Goal: Find contact information: Find contact information

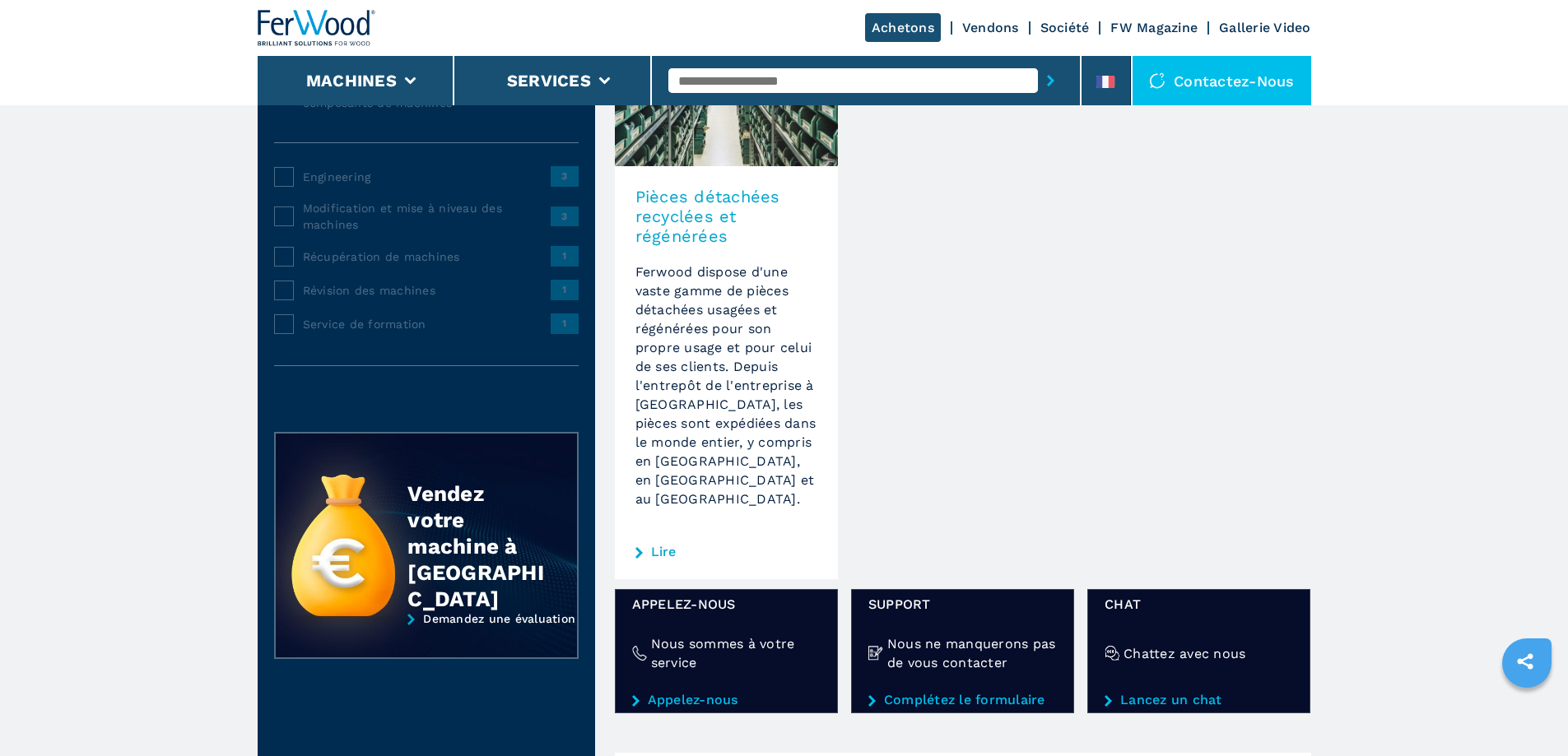
click at [943, 693] on link "Complétez le formulaire" at bounding box center [963, 701] width 189 height 15
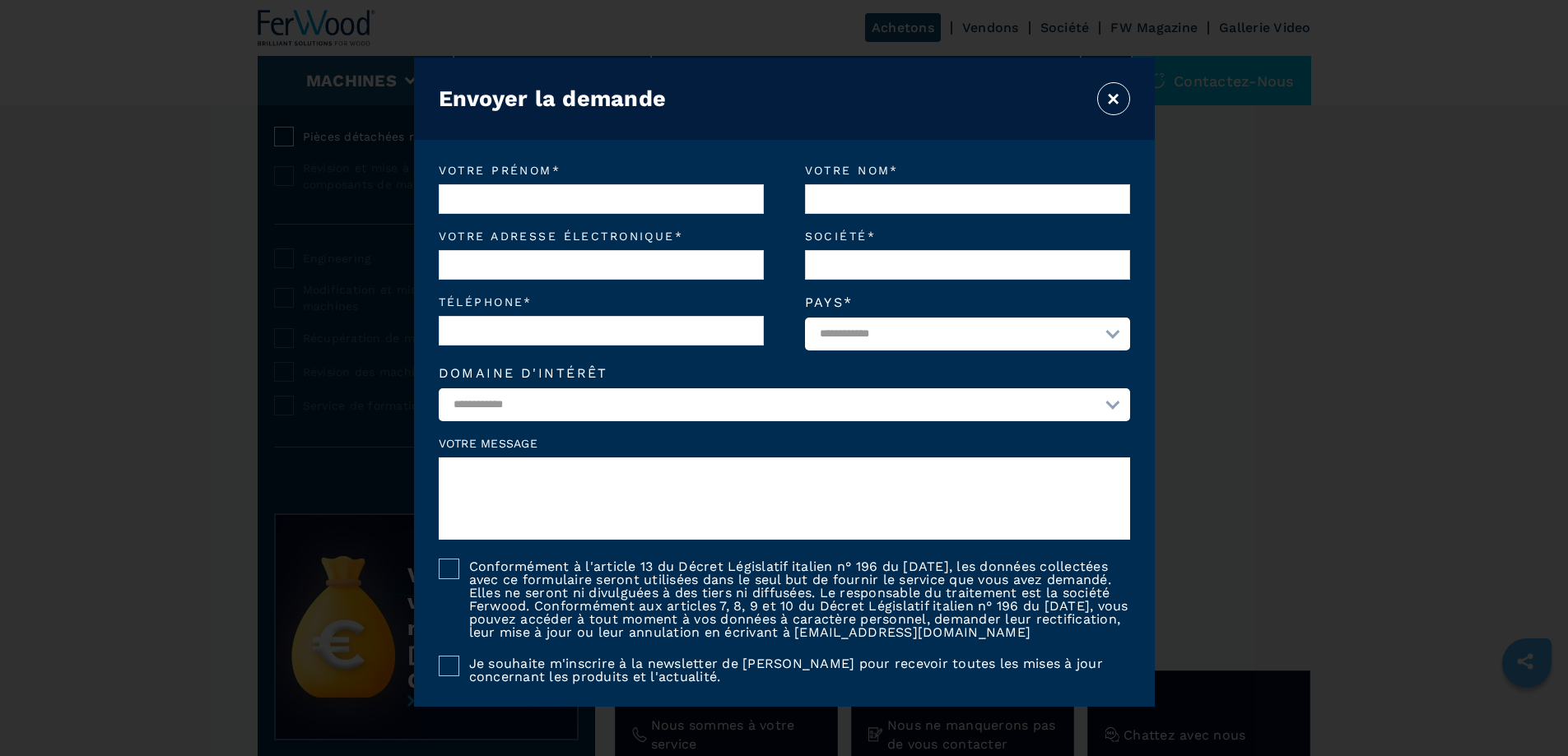
scroll to position [164, 0]
click at [1109, 90] on button "×" at bounding box center [1113, 99] width 33 height 33
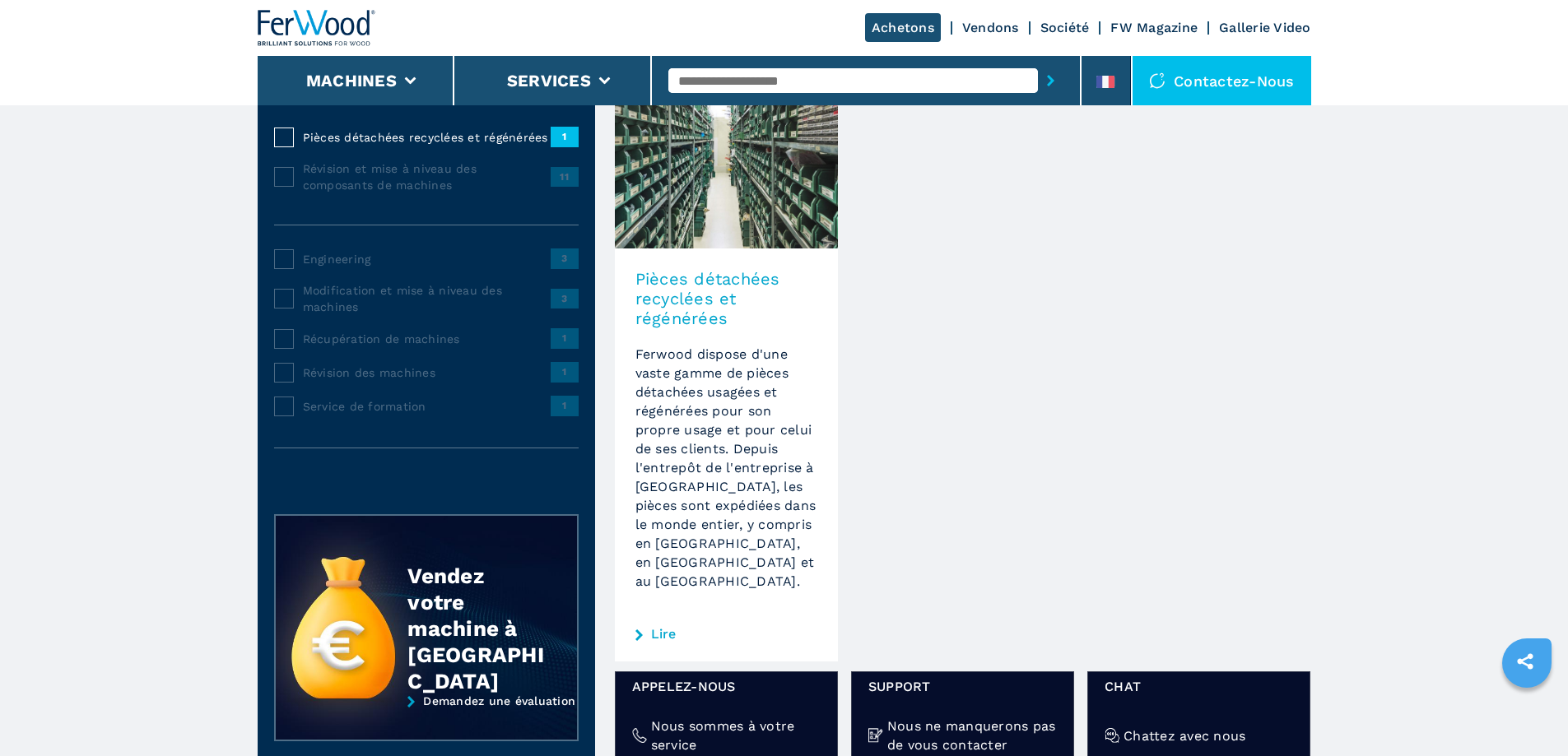
click at [569, 147] on span "1" at bounding box center [565, 136] width 28 height 20
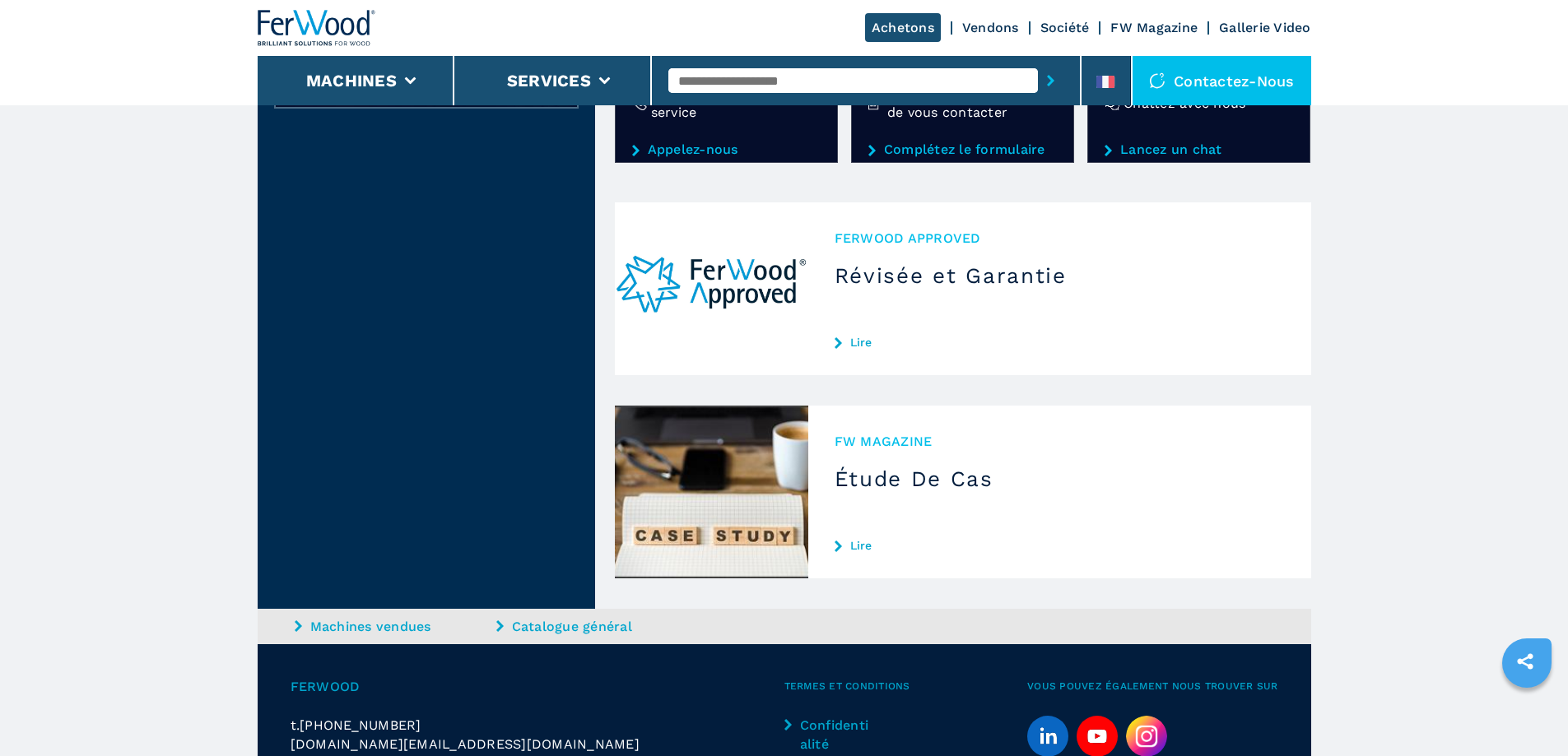
scroll to position [823, 0]
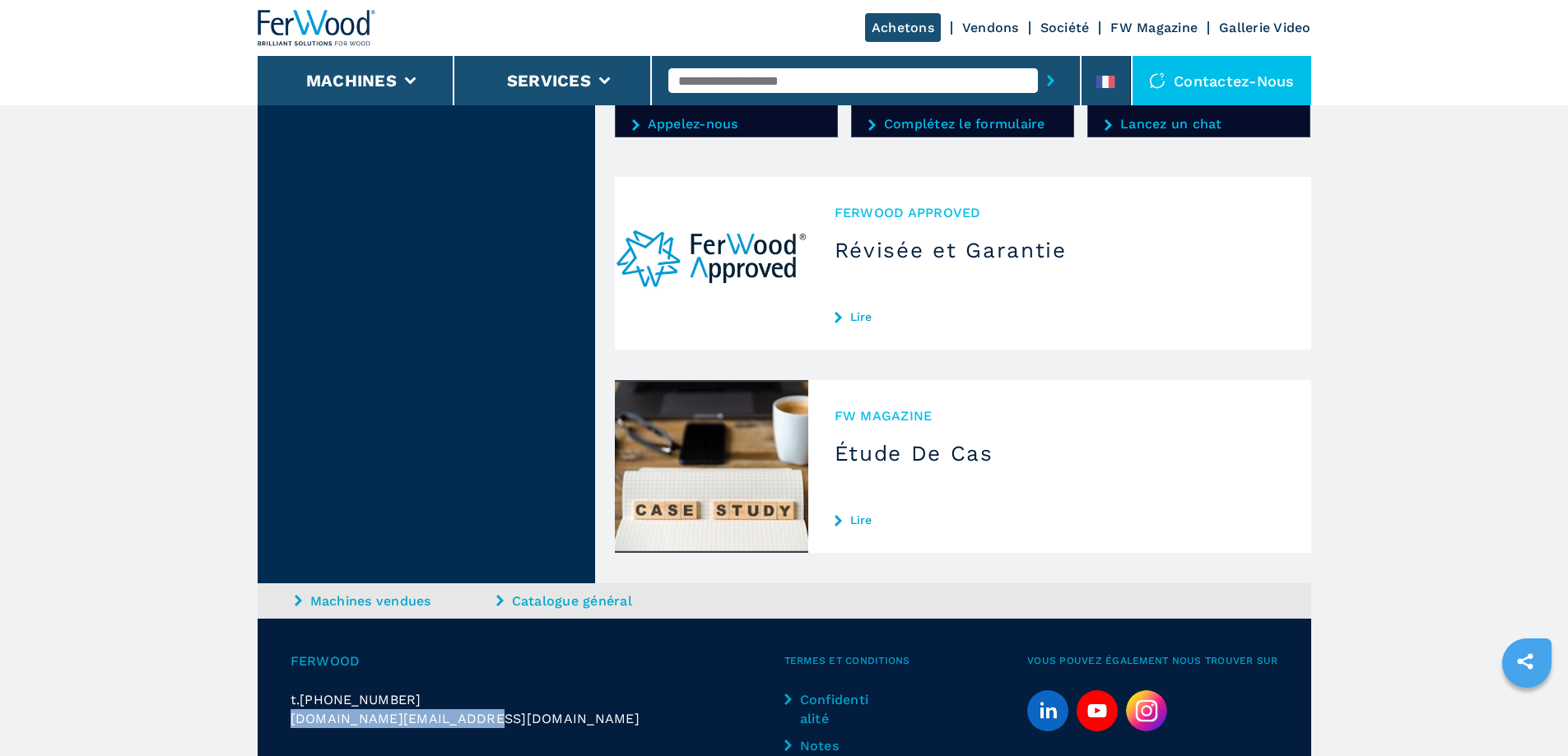
drag, startPoint x: 477, startPoint y: 702, endPoint x: 286, endPoint y: 702, distance: 191.0
click at [286, 702] on div "Ferwood t. [PHONE_NUMBER] [DOMAIN_NAME][EMAIL_ADDRESS][DOMAIN_NAME] Termes et c…" at bounding box center [784, 749] width 1054 height 262
copy span "[DOMAIN_NAME][EMAIL_ADDRESS][DOMAIN_NAME]"
click at [848, 310] on link "Lire" at bounding box center [1060, 316] width 450 height 13
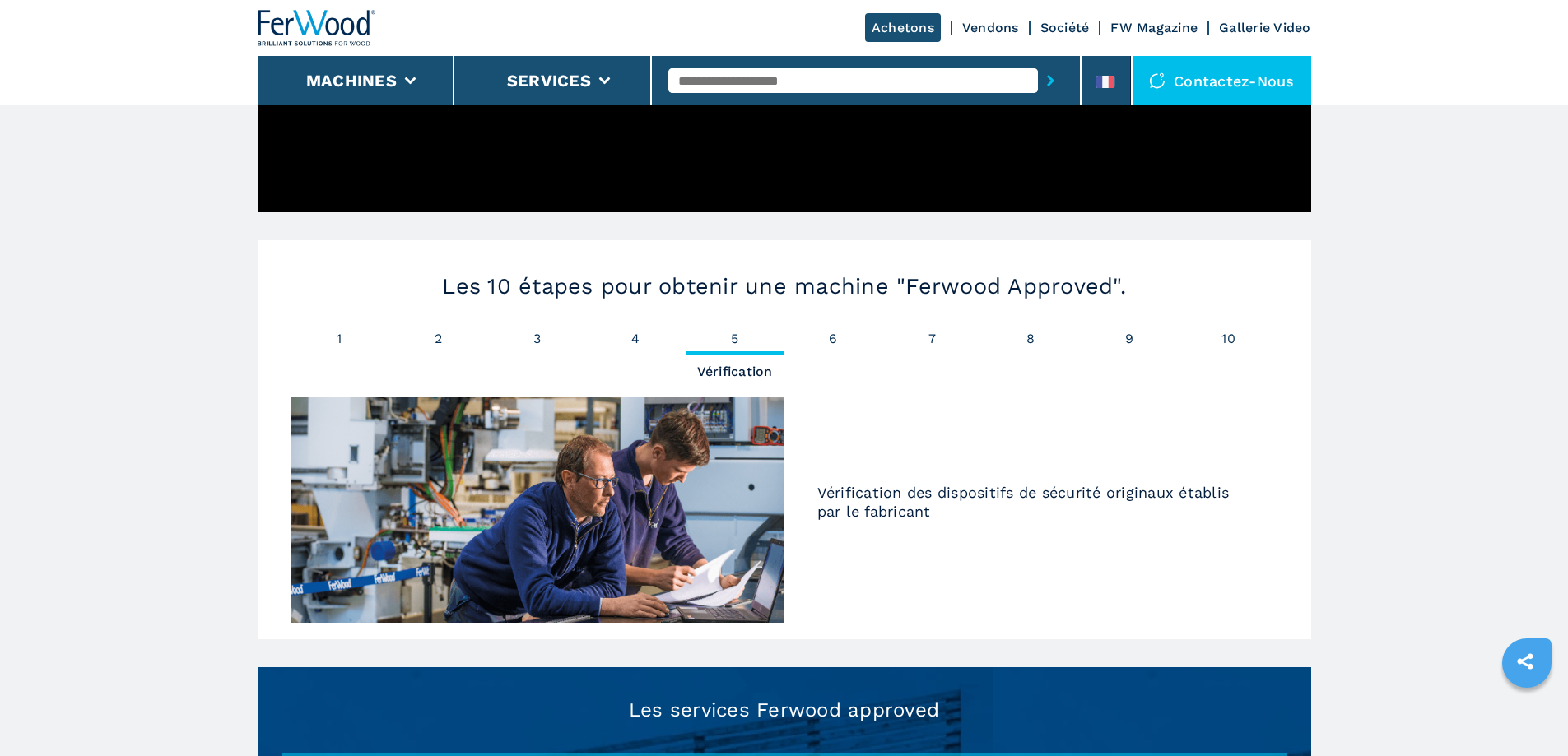
scroll to position [988, 0]
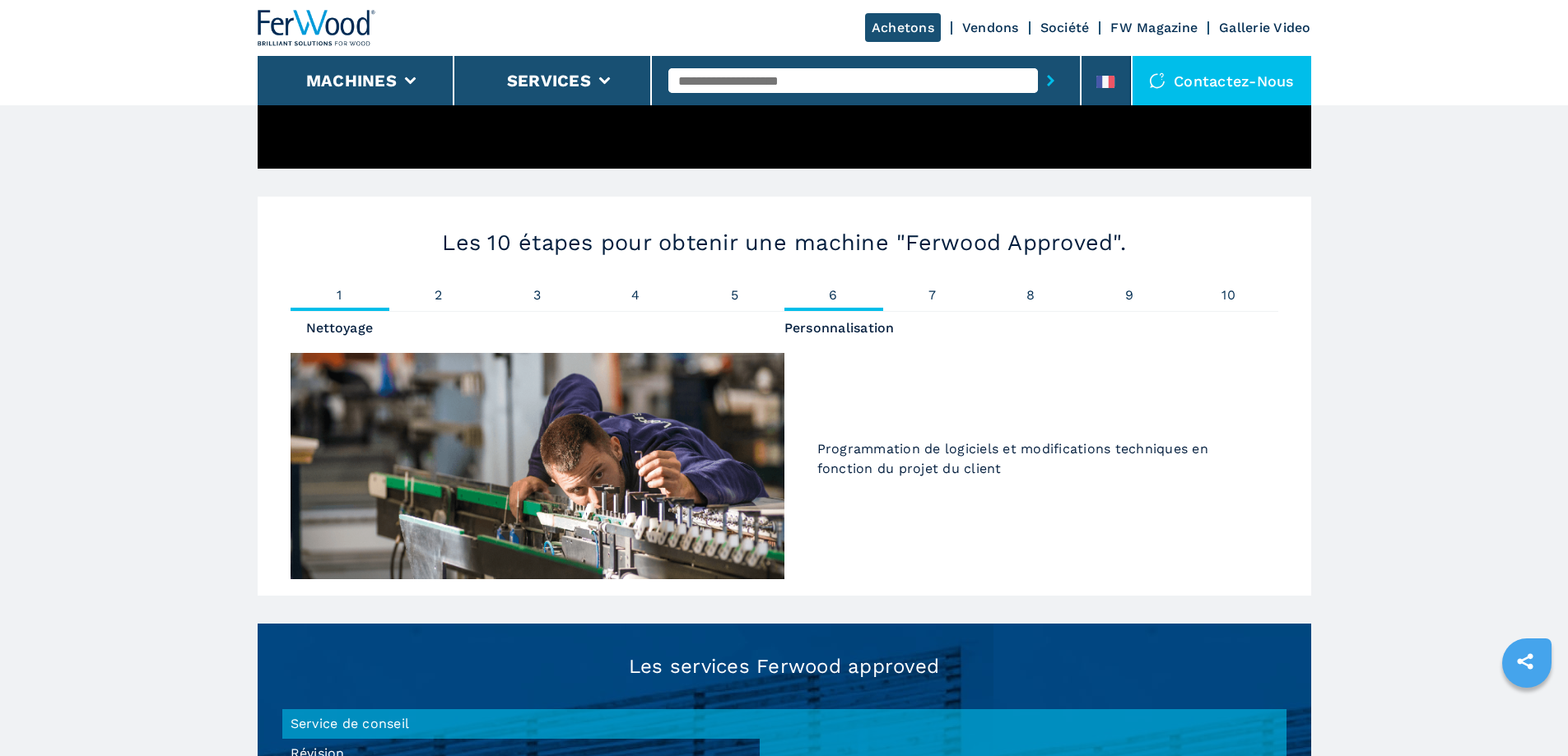
click at [337, 289] on span "1" at bounding box center [339, 296] width 99 height 13
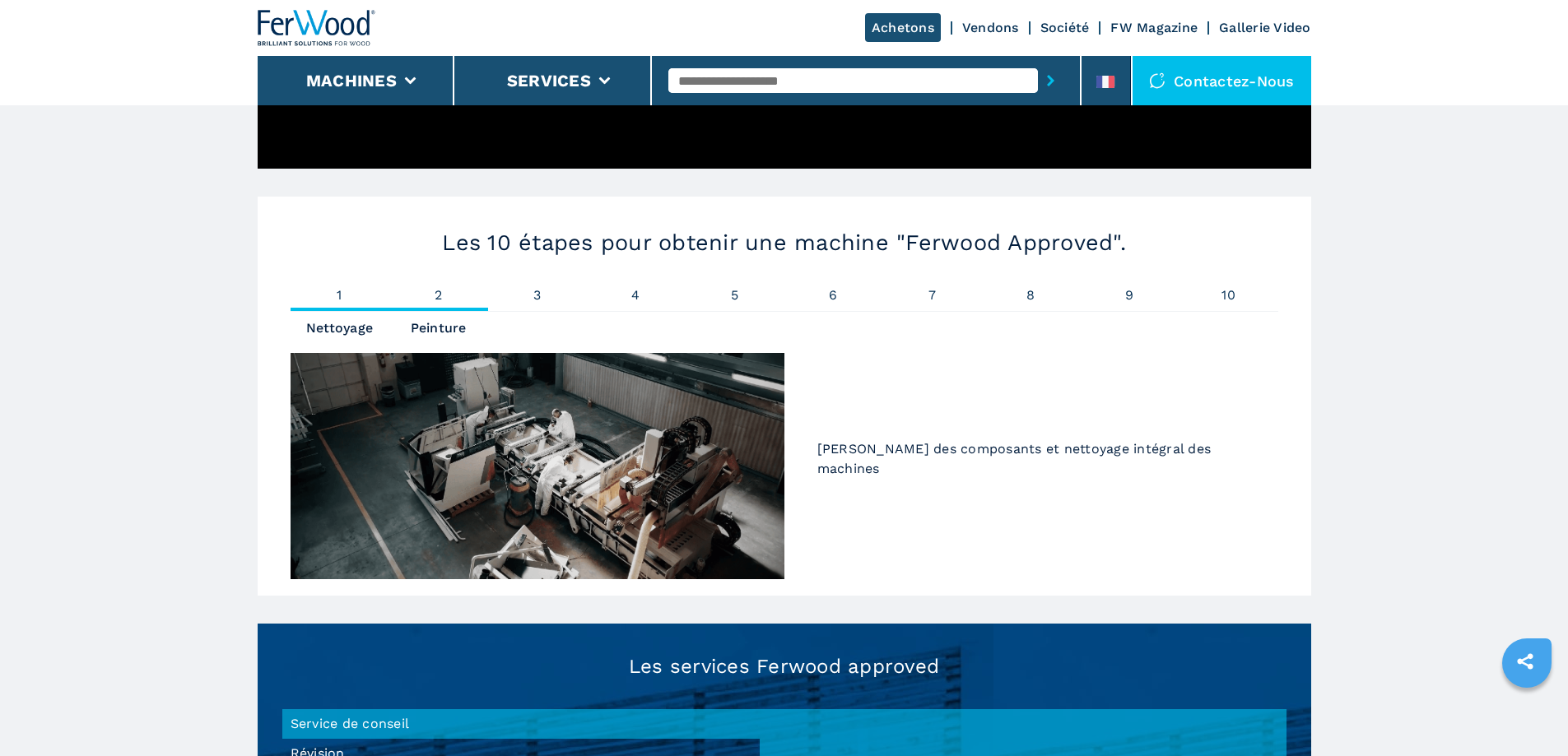
click at [434, 289] on span "2" at bounding box center [439, 296] width 99 height 13
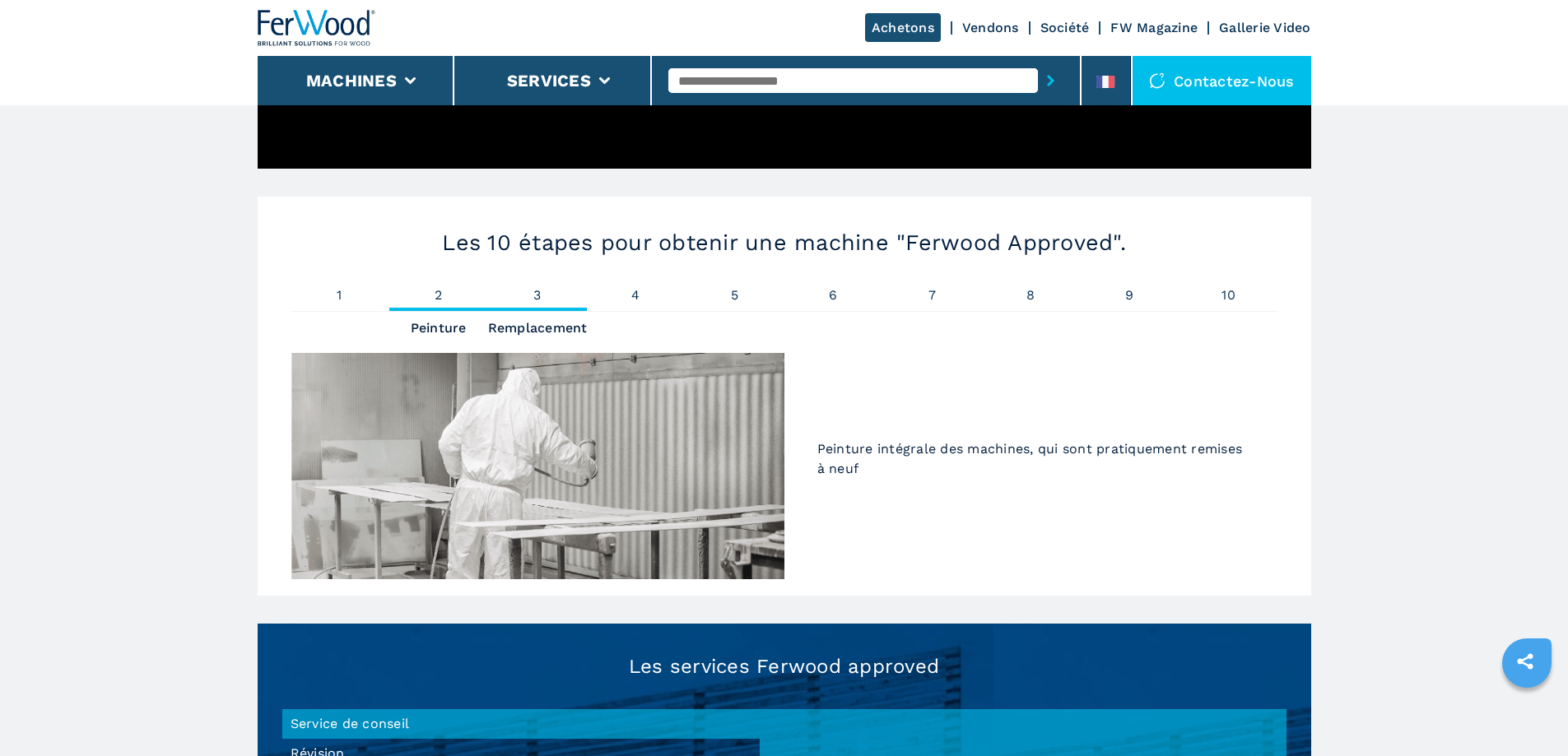
click at [529, 289] on span "3" at bounding box center [537, 296] width 99 height 13
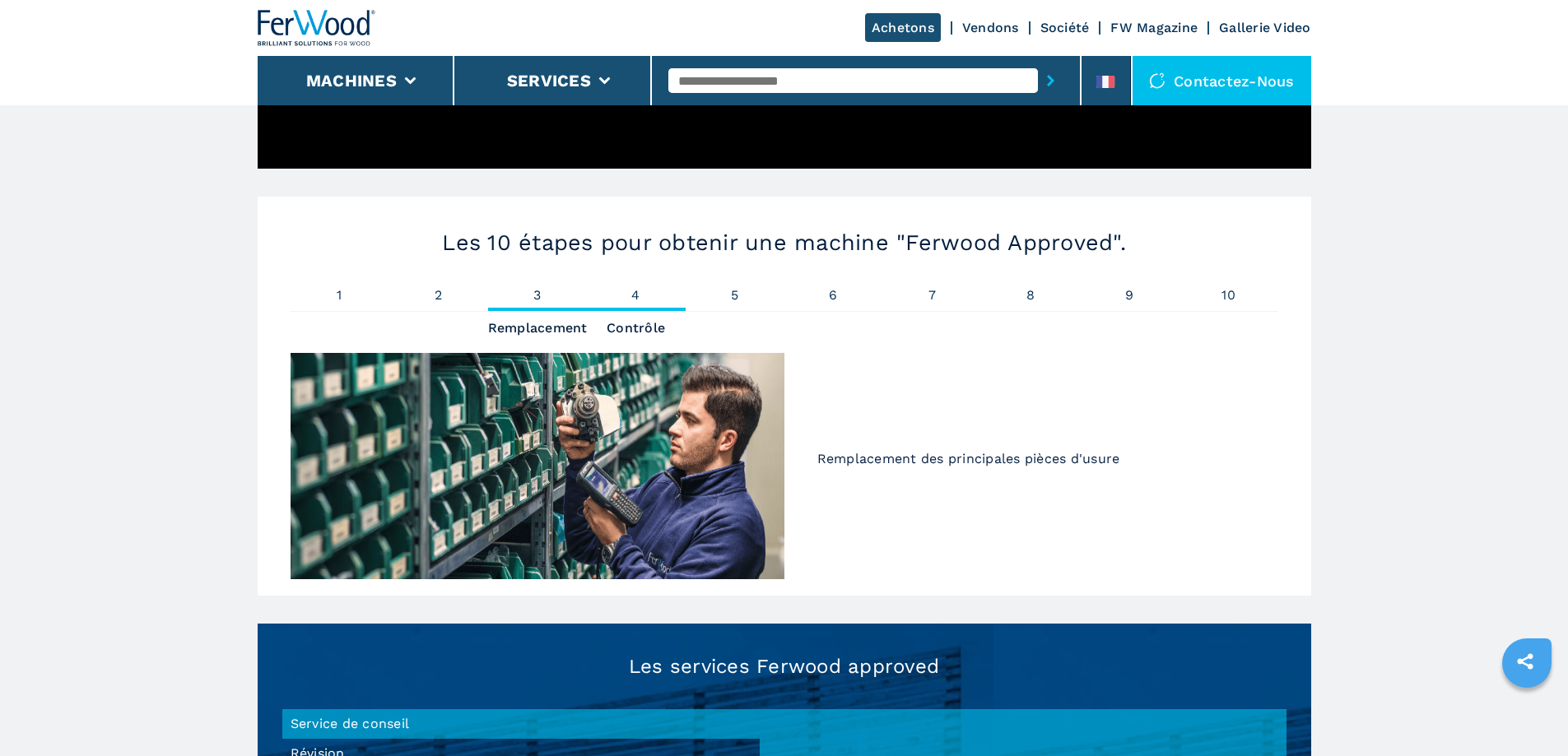
click at [631, 289] on span "4" at bounding box center [636, 296] width 99 height 13
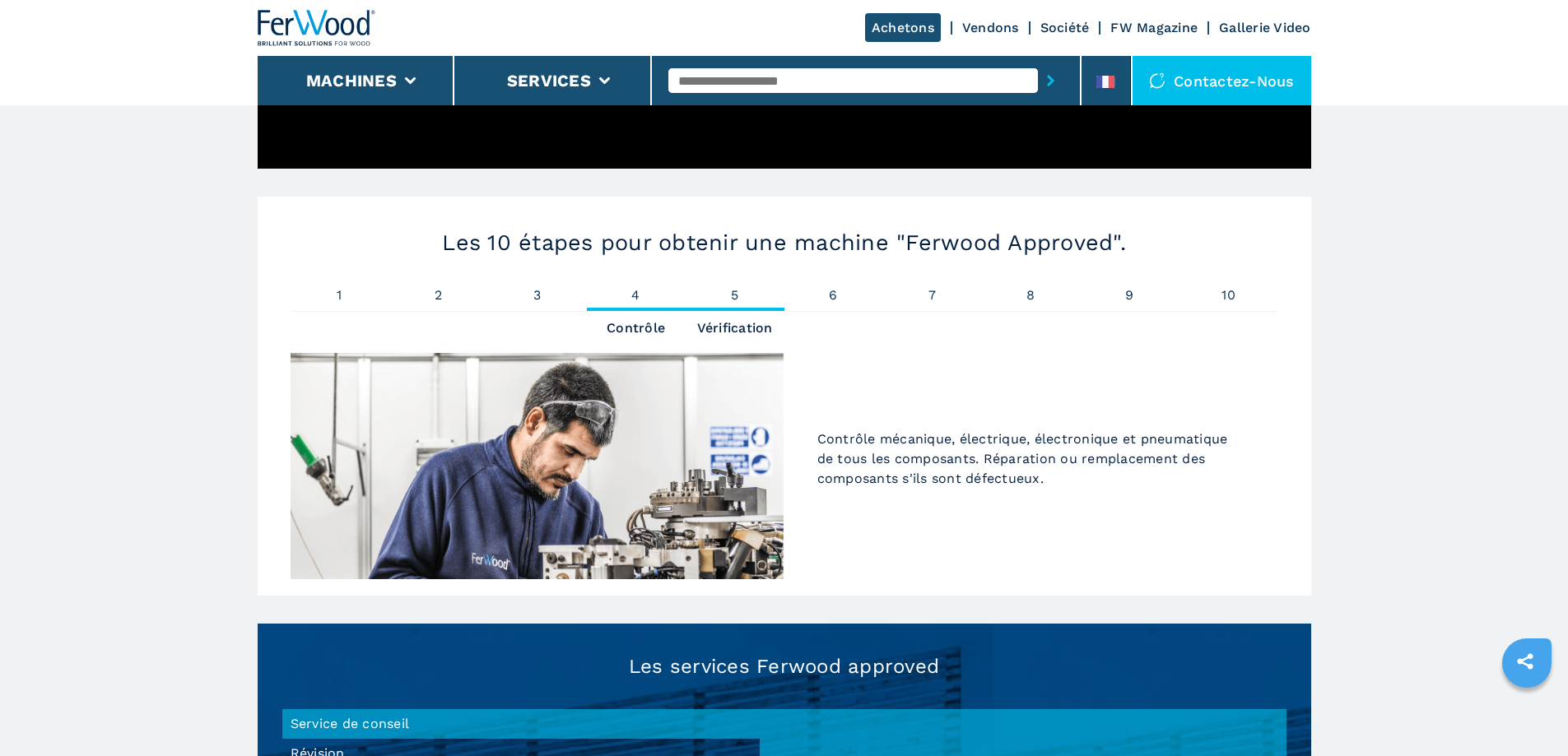
click at [728, 289] on span "5" at bounding box center [735, 296] width 99 height 13
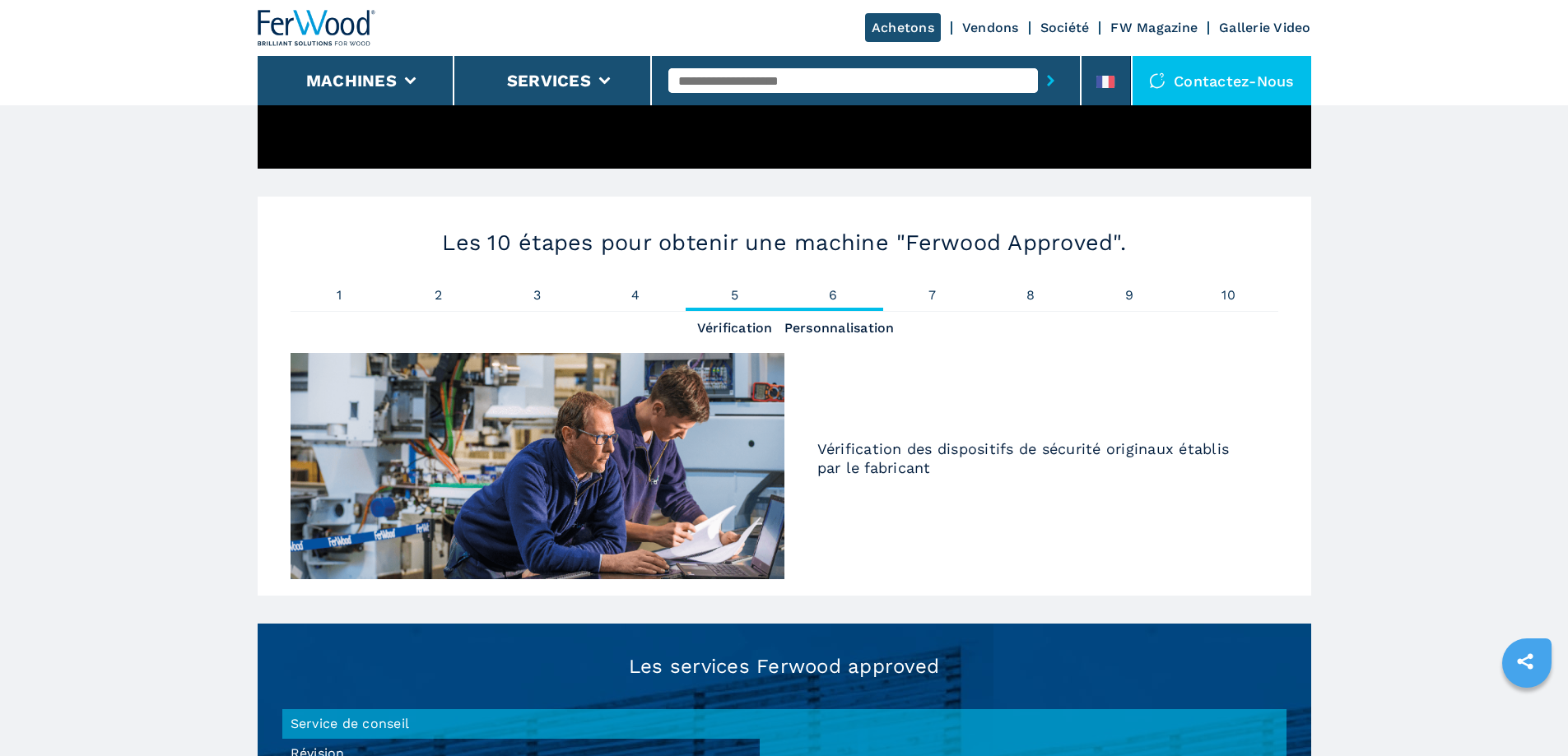
click at [832, 289] on span "6" at bounding box center [833, 296] width 99 height 13
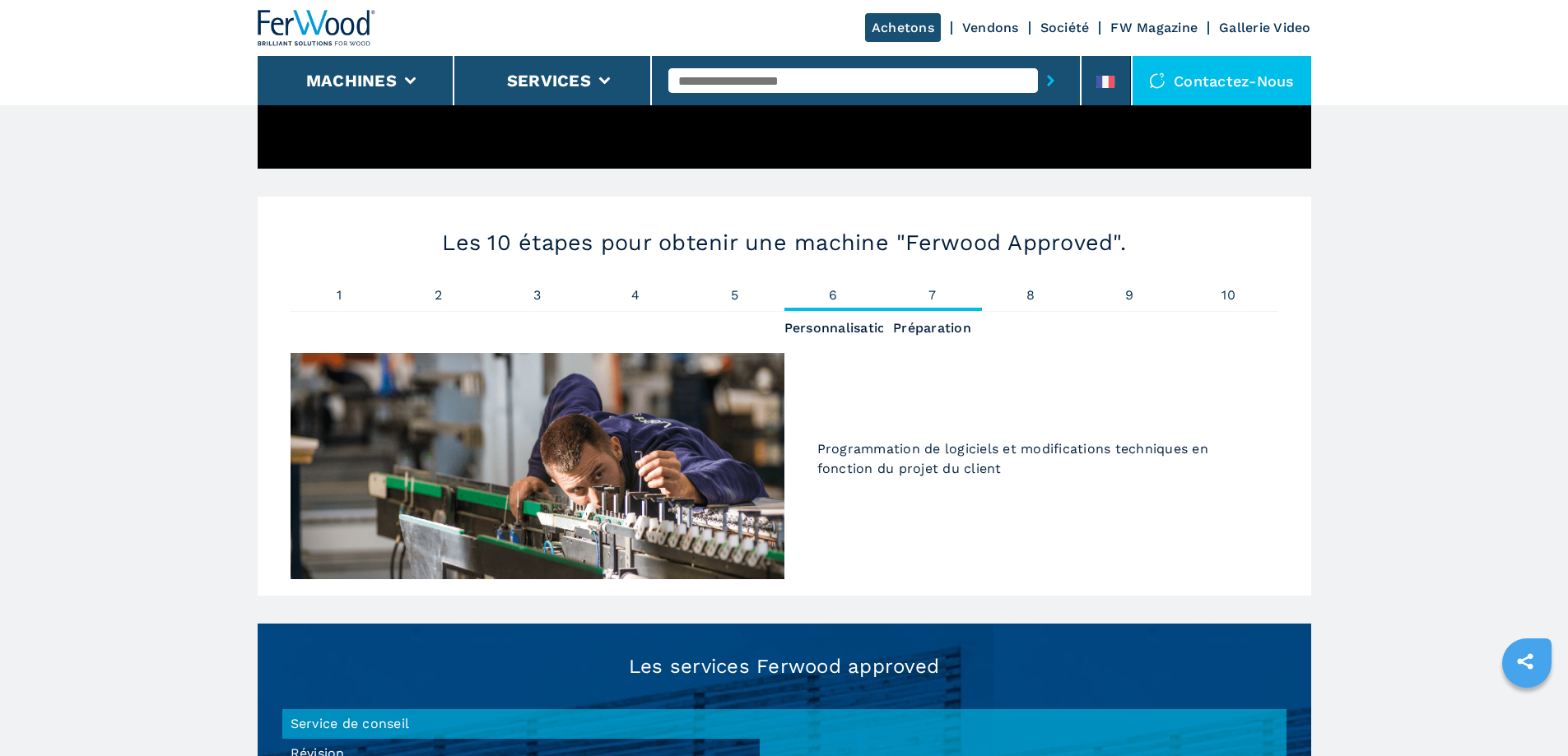
click at [923, 289] on span "7" at bounding box center [932, 296] width 99 height 13
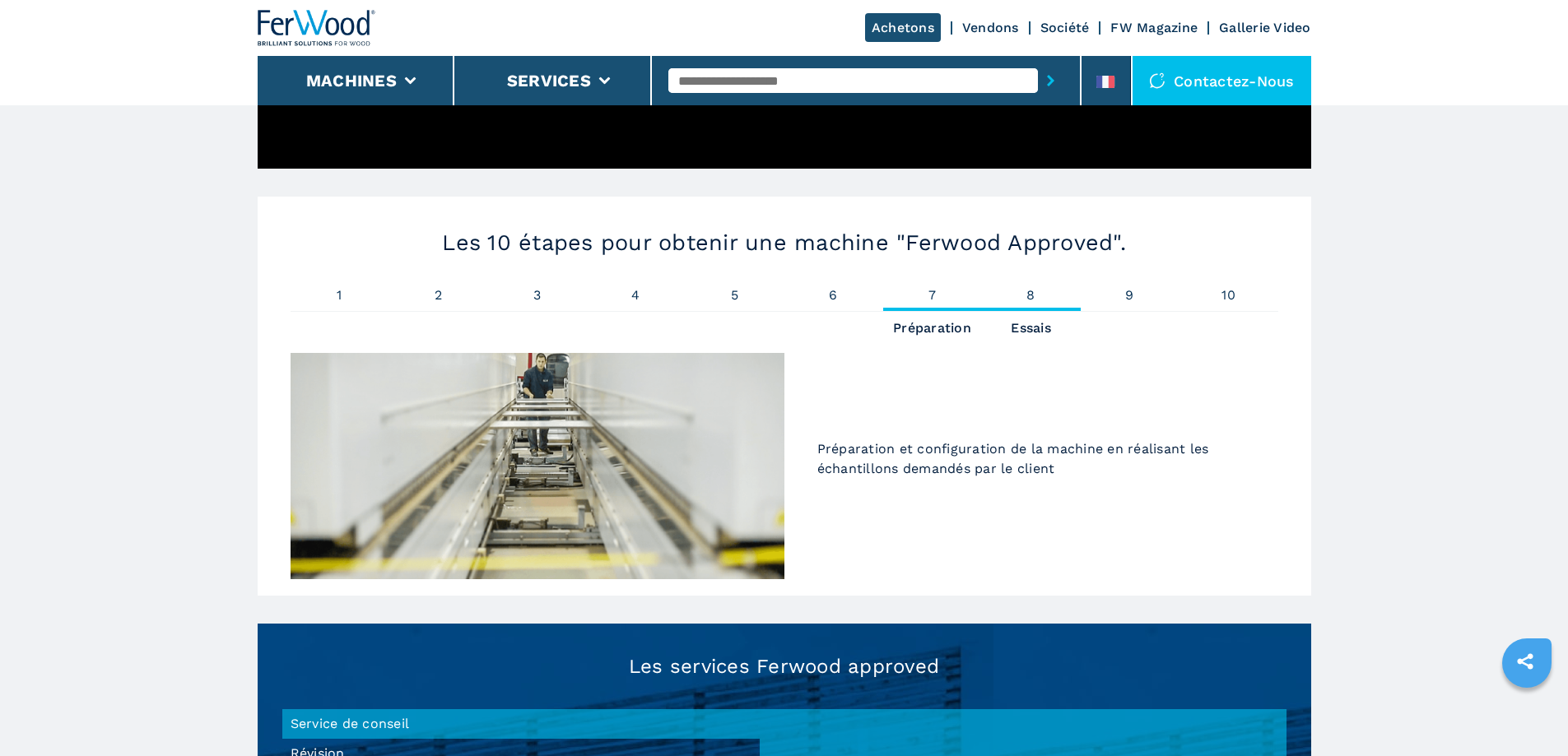
click at [1041, 289] on span "8" at bounding box center [1032, 296] width 99 height 13
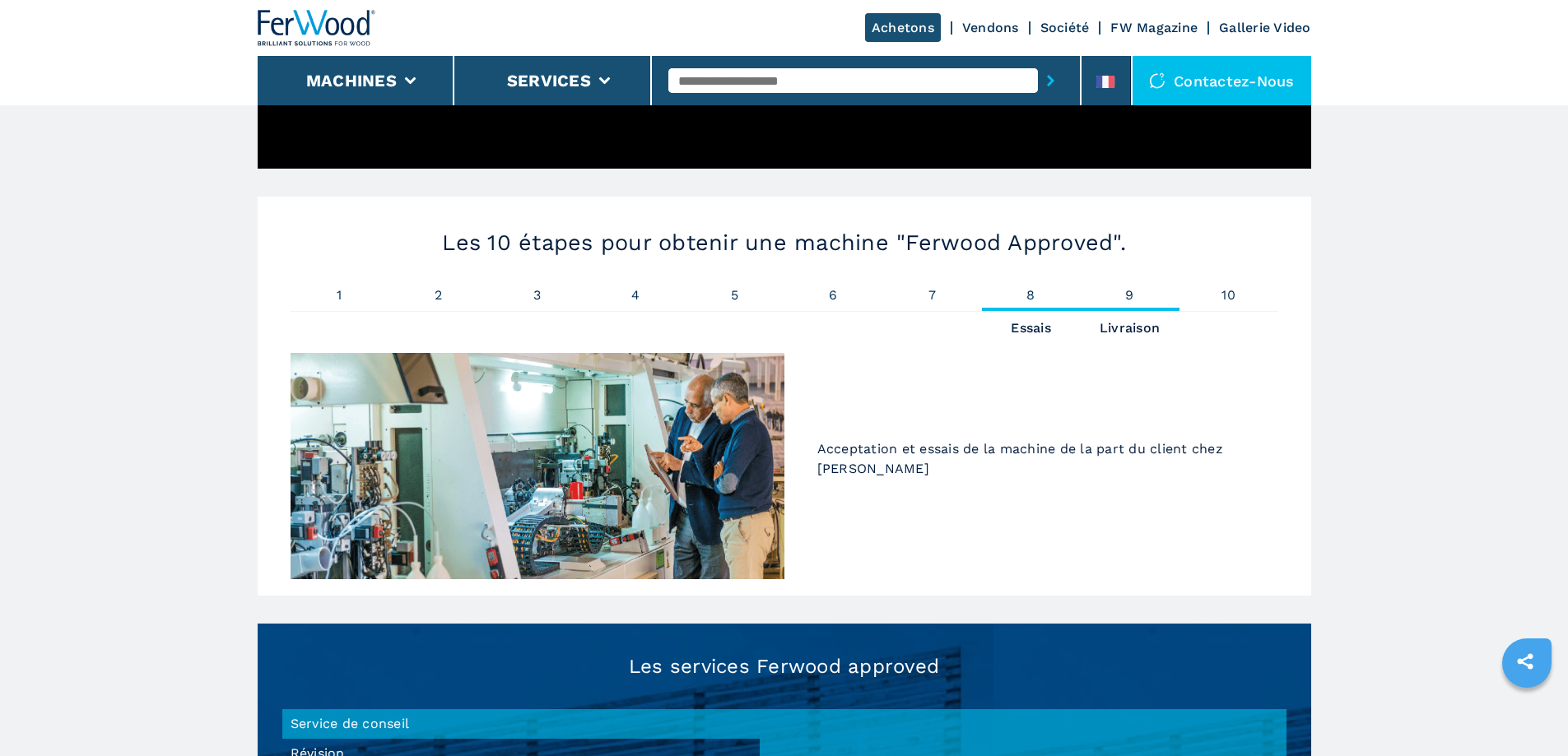
click at [1118, 289] on span "9" at bounding box center [1130, 296] width 99 height 13
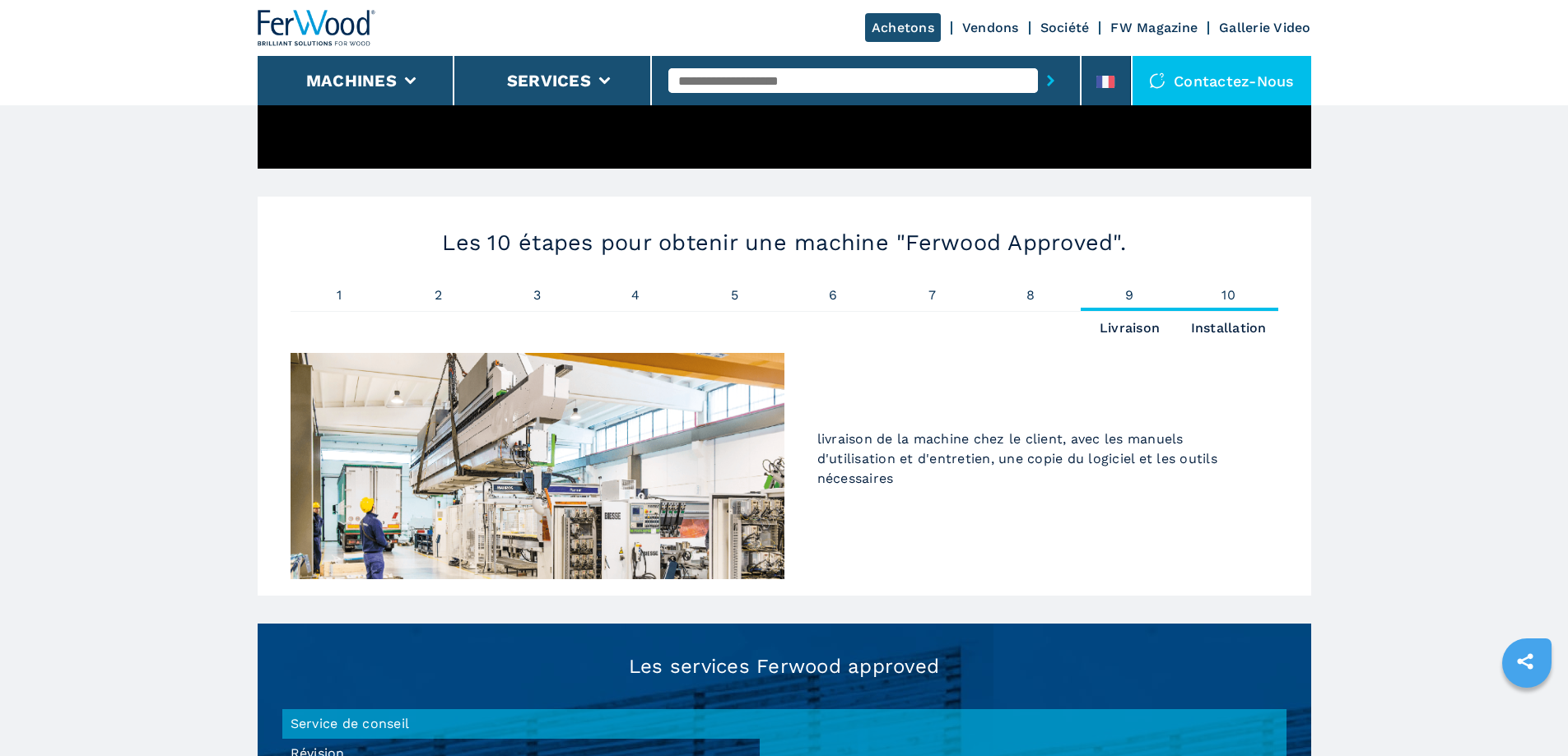
click at [1230, 289] on span "10" at bounding box center [1229, 296] width 99 height 13
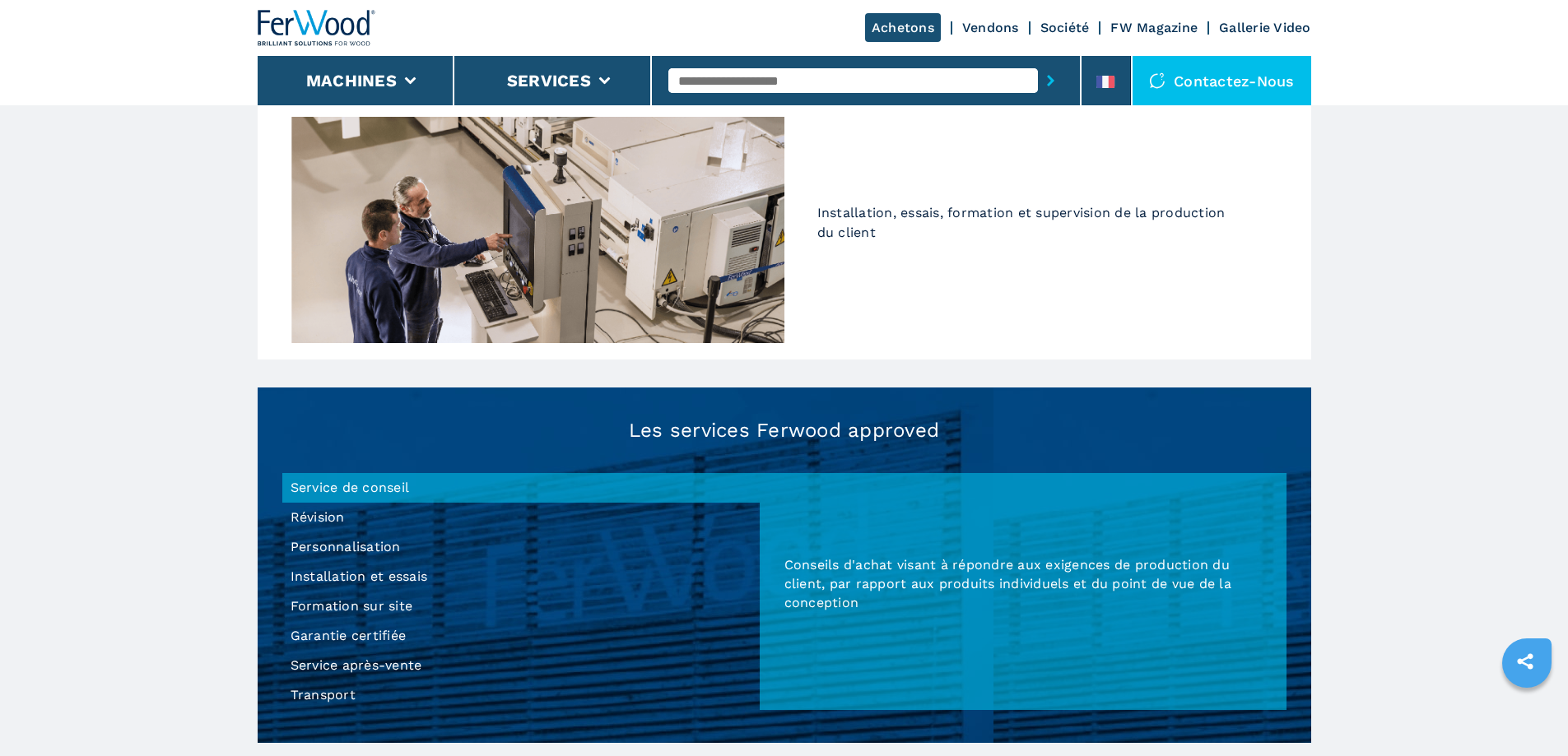
scroll to position [1317, 0]
